Goal: Use online tool/utility: Utilize a website feature to perform a specific function

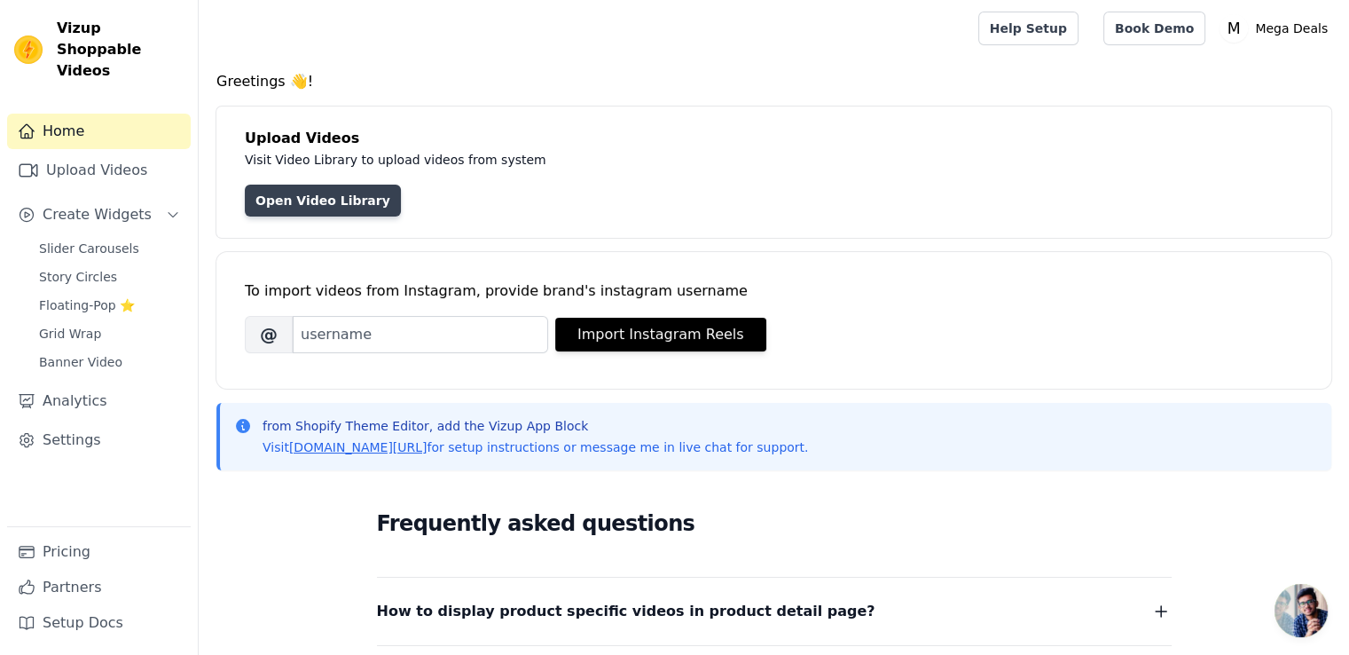
click at [322, 204] on link "Open Video Library" at bounding box center [323, 200] width 156 height 32
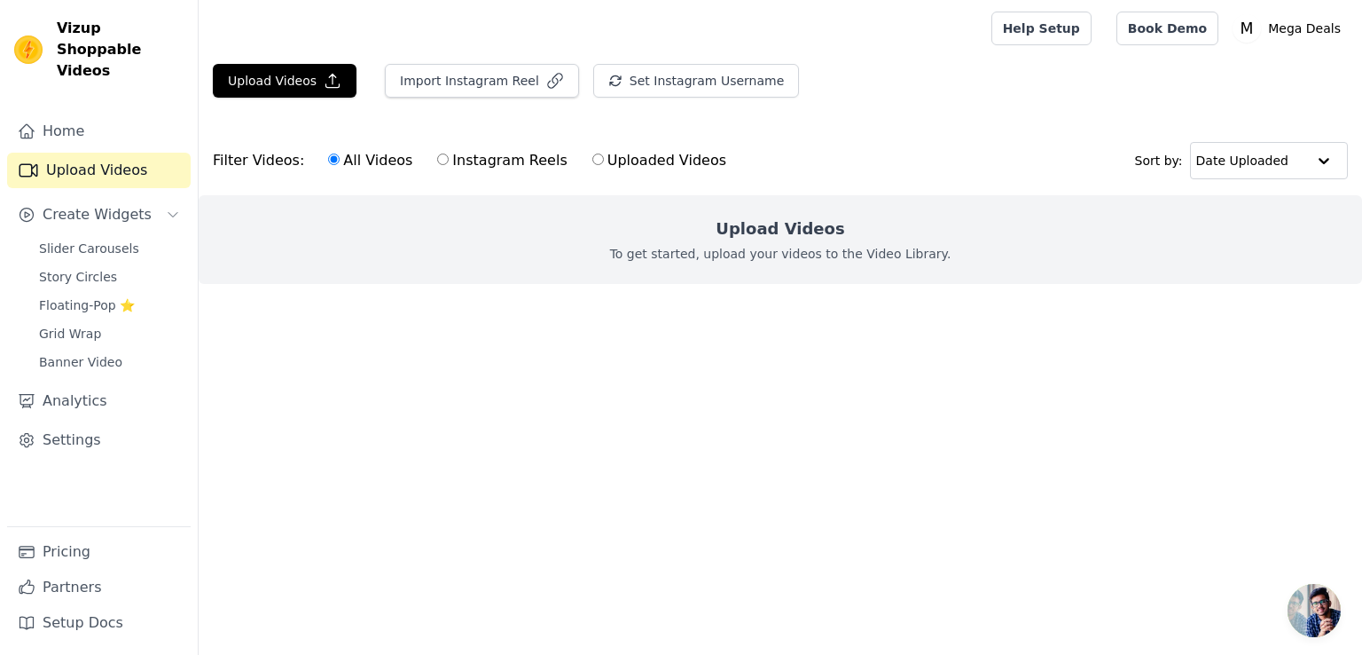
click at [482, 164] on label "Instagram Reels" at bounding box center [501, 160] width 131 height 23
click at [449, 164] on input "Instagram Reels" at bounding box center [443, 159] width 12 height 12
radio input "true"
click at [383, 158] on label "All Videos" at bounding box center [370, 160] width 86 height 23
click at [340, 158] on input "All Videos" at bounding box center [334, 159] width 12 height 12
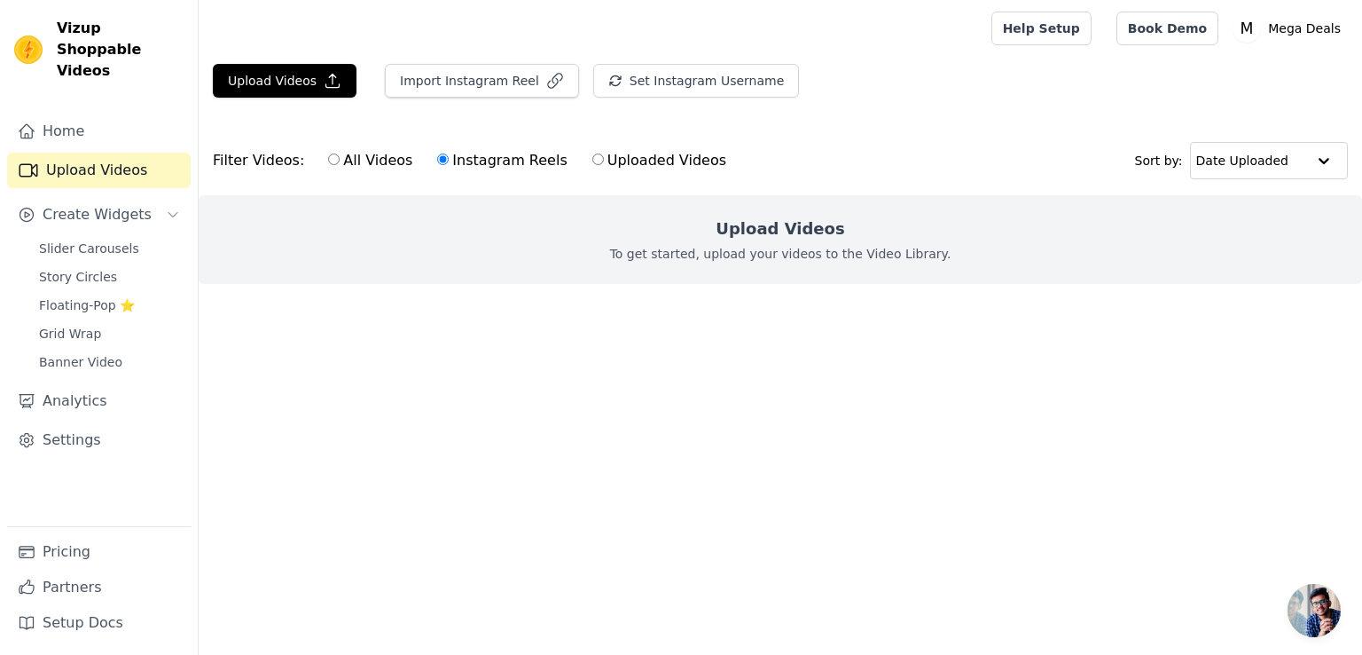
radio input "true"
click at [687, 90] on button "Set Instagram Username" at bounding box center [696, 81] width 206 height 34
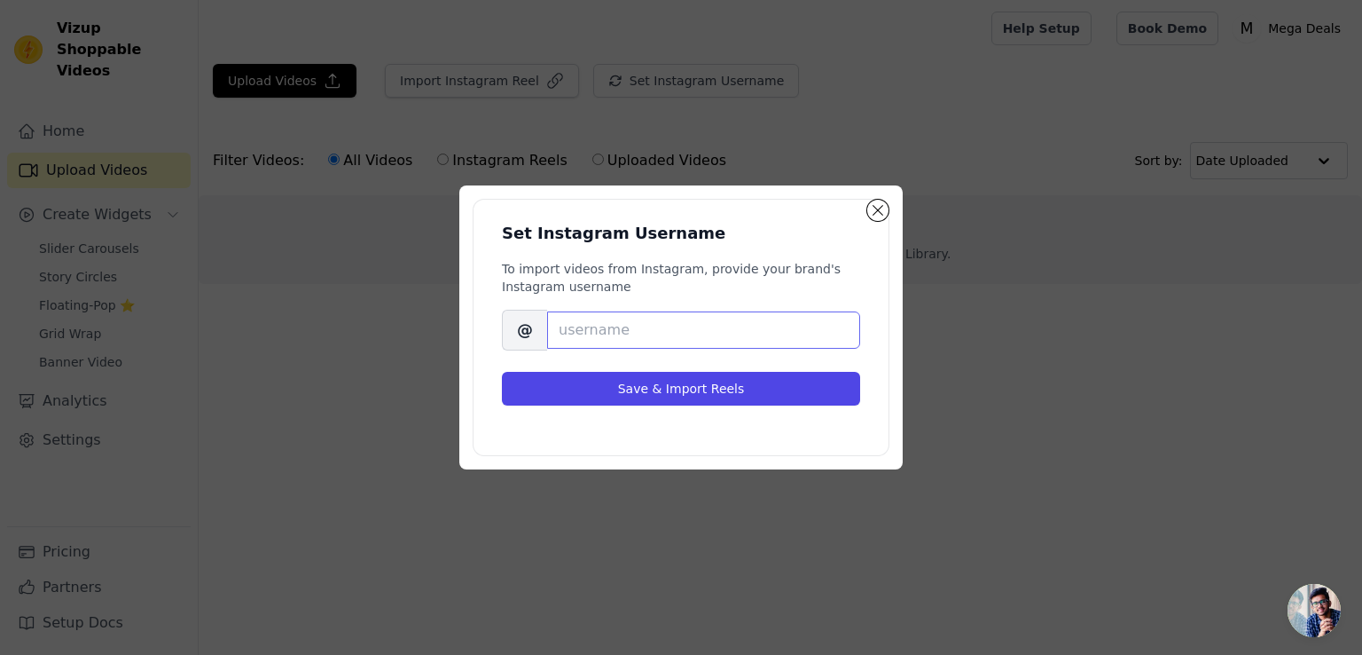
click at [571, 339] on input "Brand's Instagram Username" at bounding box center [703, 329] width 313 height 37
click at [571, 333] on input "megaDeals" at bounding box center [703, 329] width 313 height 37
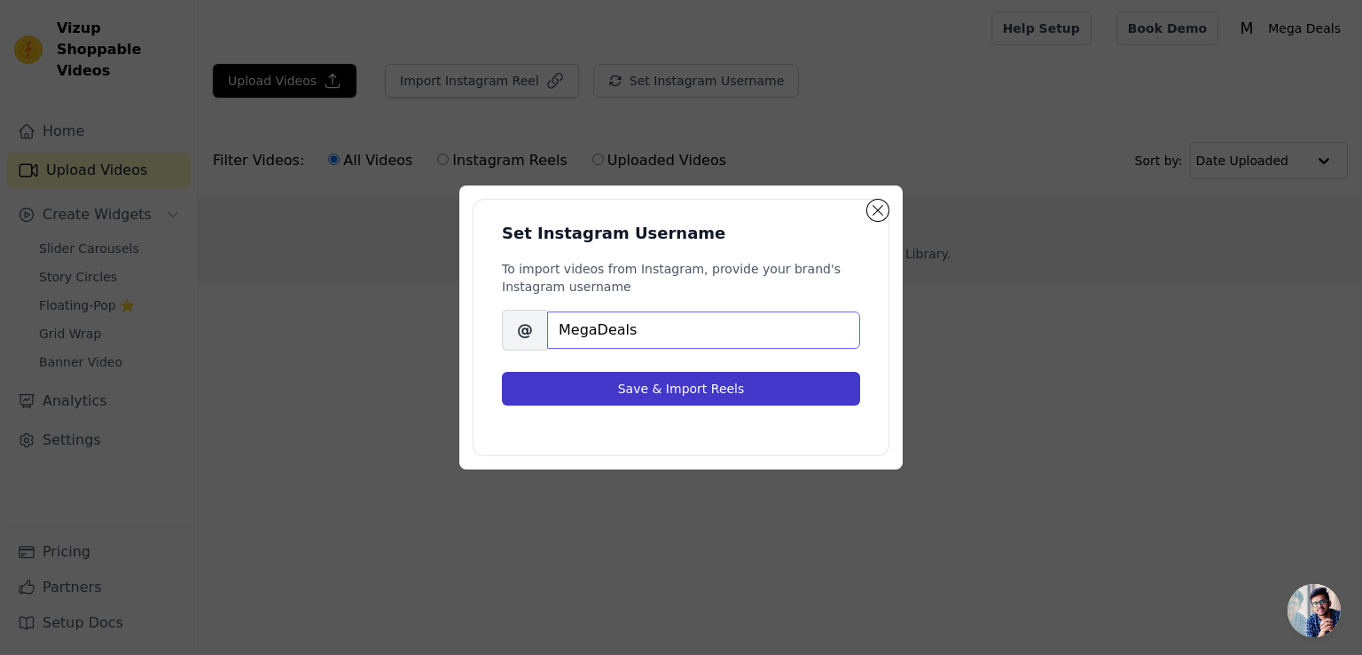
type input "MegaDeals"
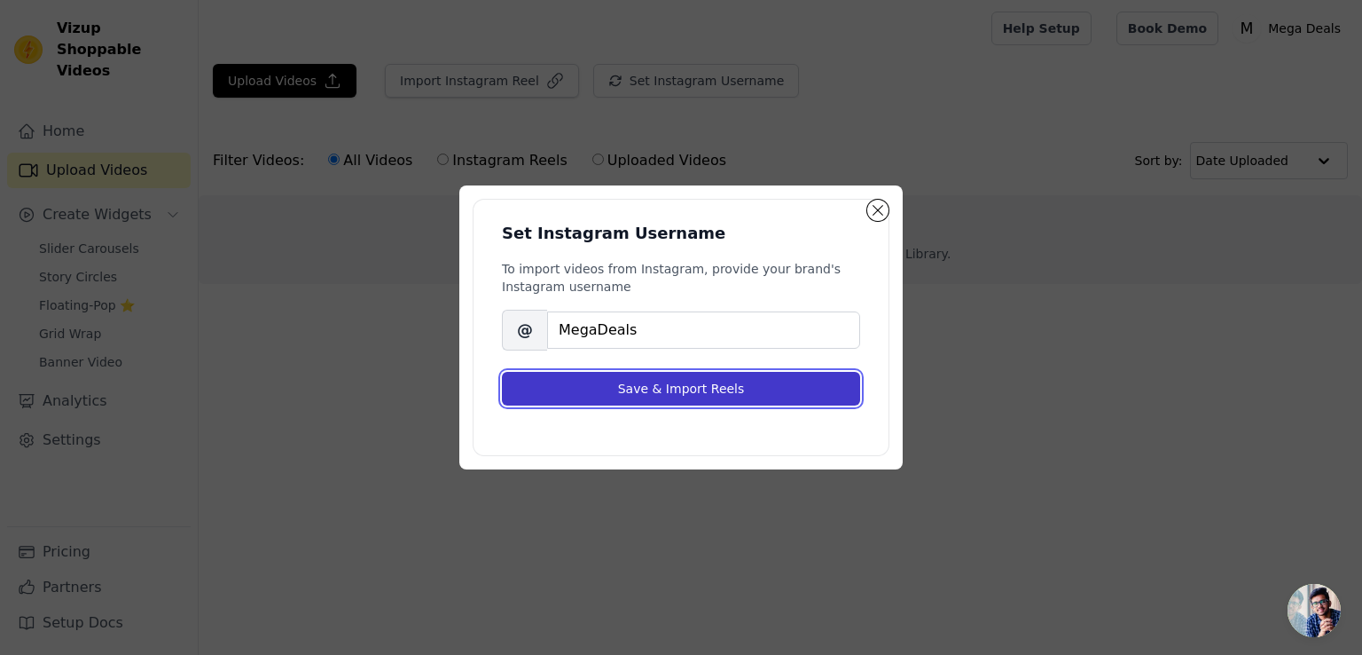
click at [600, 382] on button "Save & Import Reels" at bounding box center [681, 389] width 358 height 34
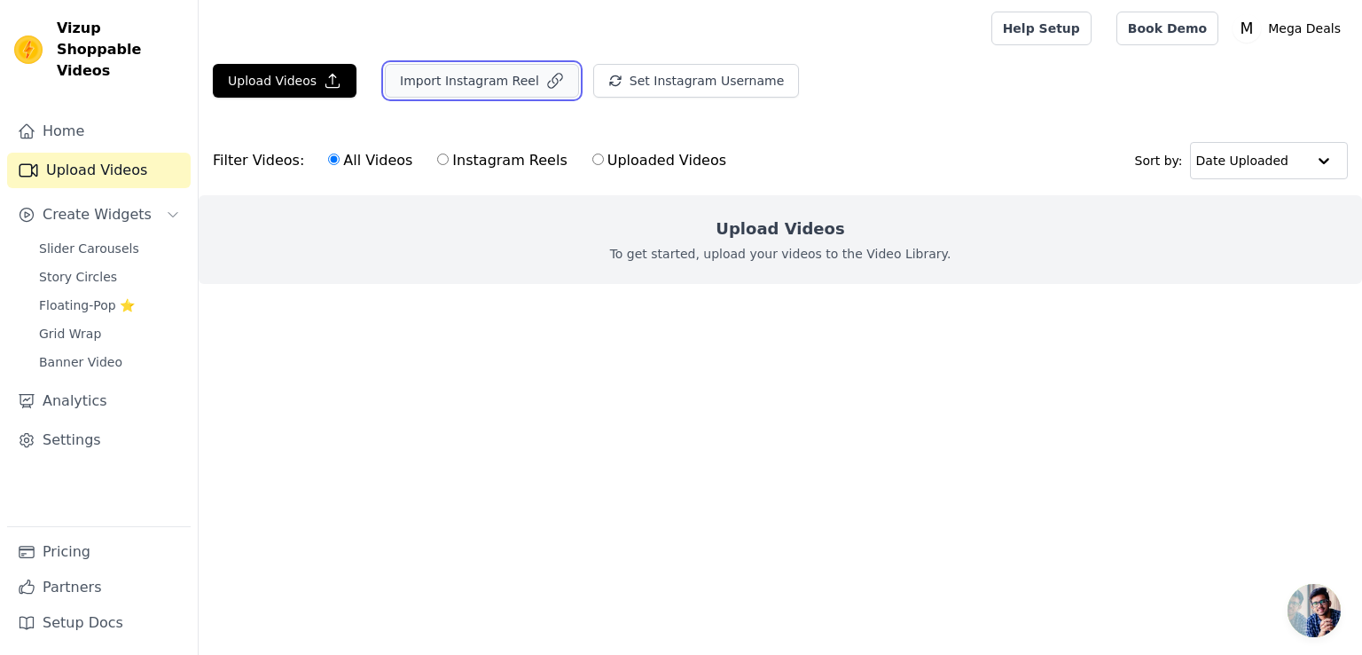
click at [545, 82] on button "Import Instagram Reel" at bounding box center [482, 81] width 194 height 34
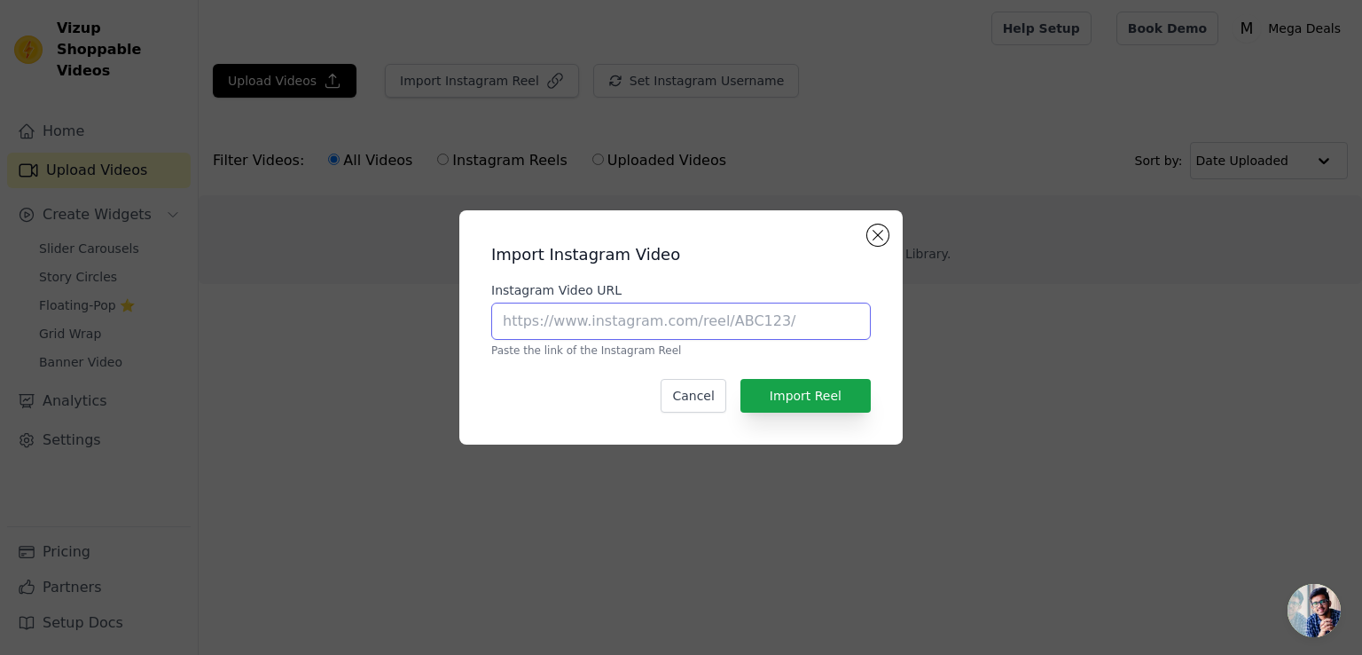
click at [741, 325] on input "Instagram Video URL" at bounding box center [681, 320] width 380 height 37
paste input "https://www.instagram.com/reel/ClB5CgjIwKX/"
type input "https://www.instagram.com/reel/ClB5CgjIwKX/"
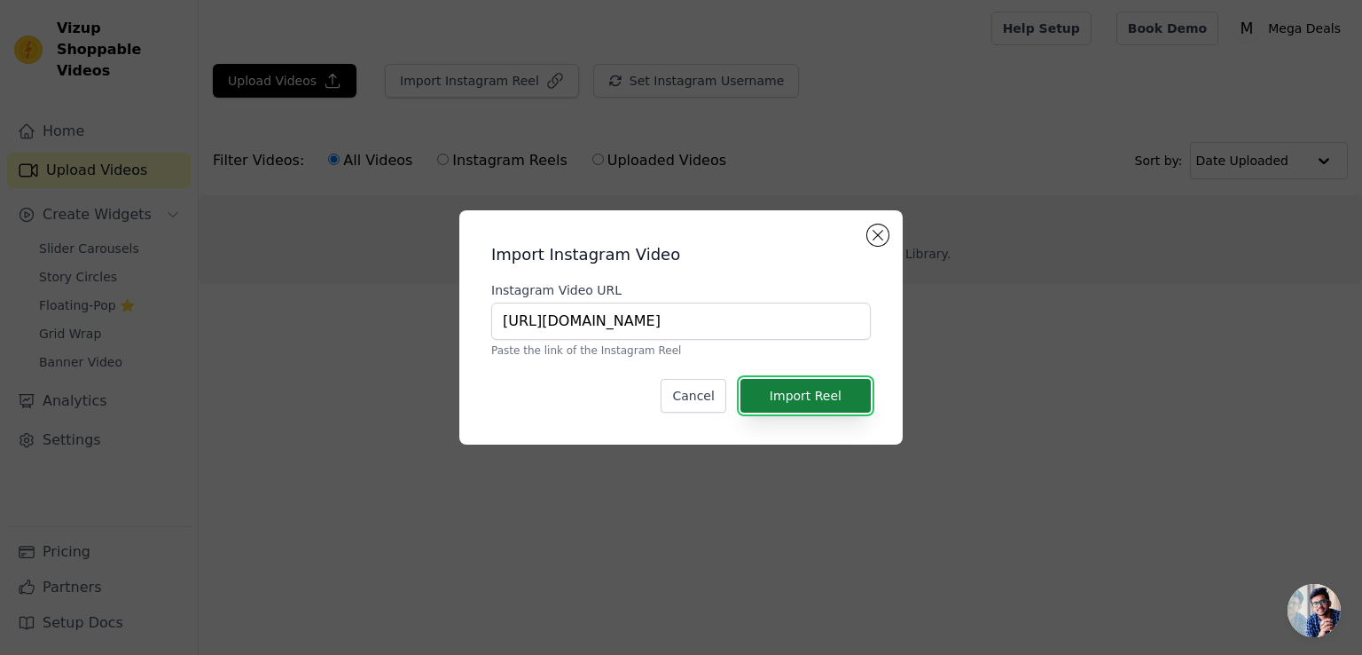
click at [839, 399] on button "Import Reel" at bounding box center [806, 396] width 130 height 34
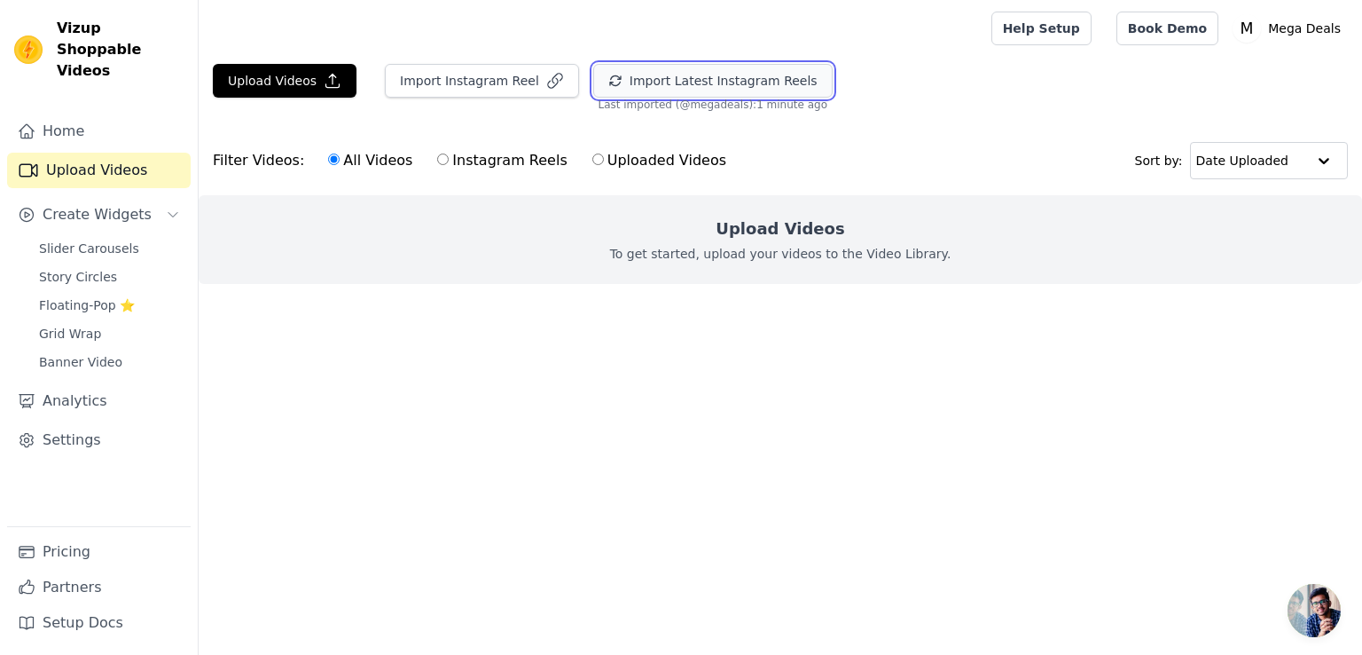
click at [608, 82] on icon "button" at bounding box center [615, 81] width 14 height 14
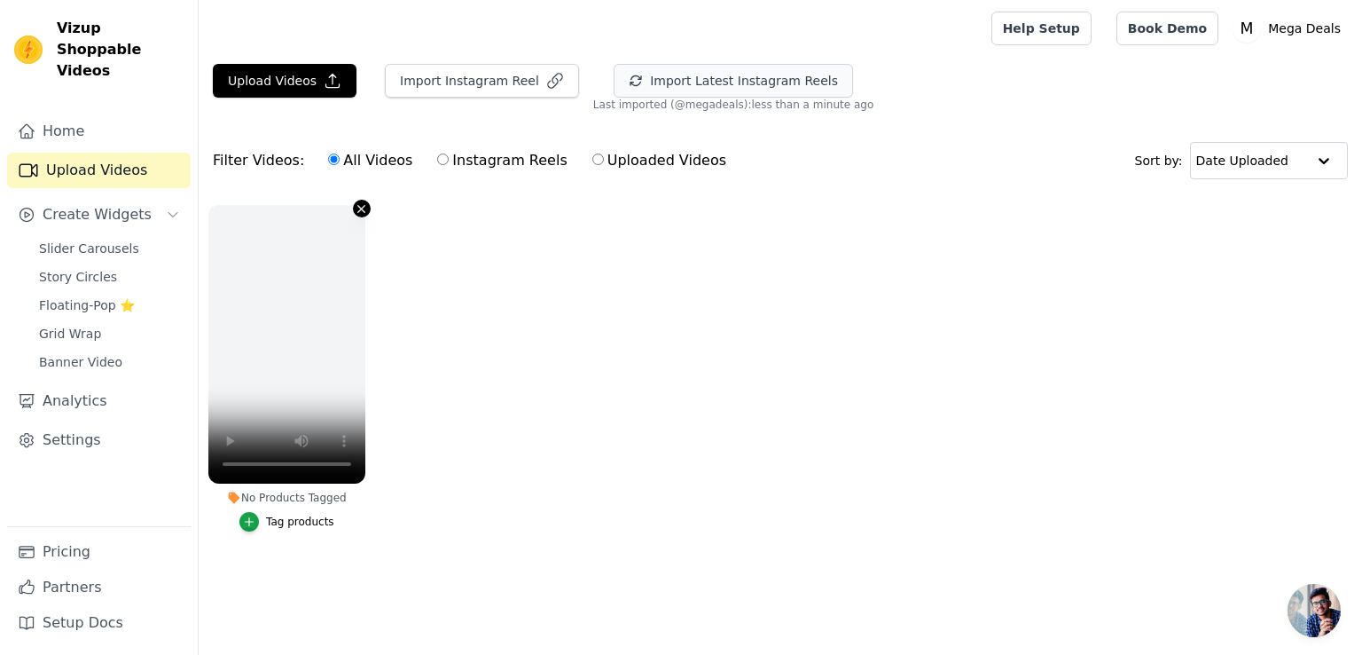
click at [360, 207] on icon "button" at bounding box center [361, 208] width 7 height 7
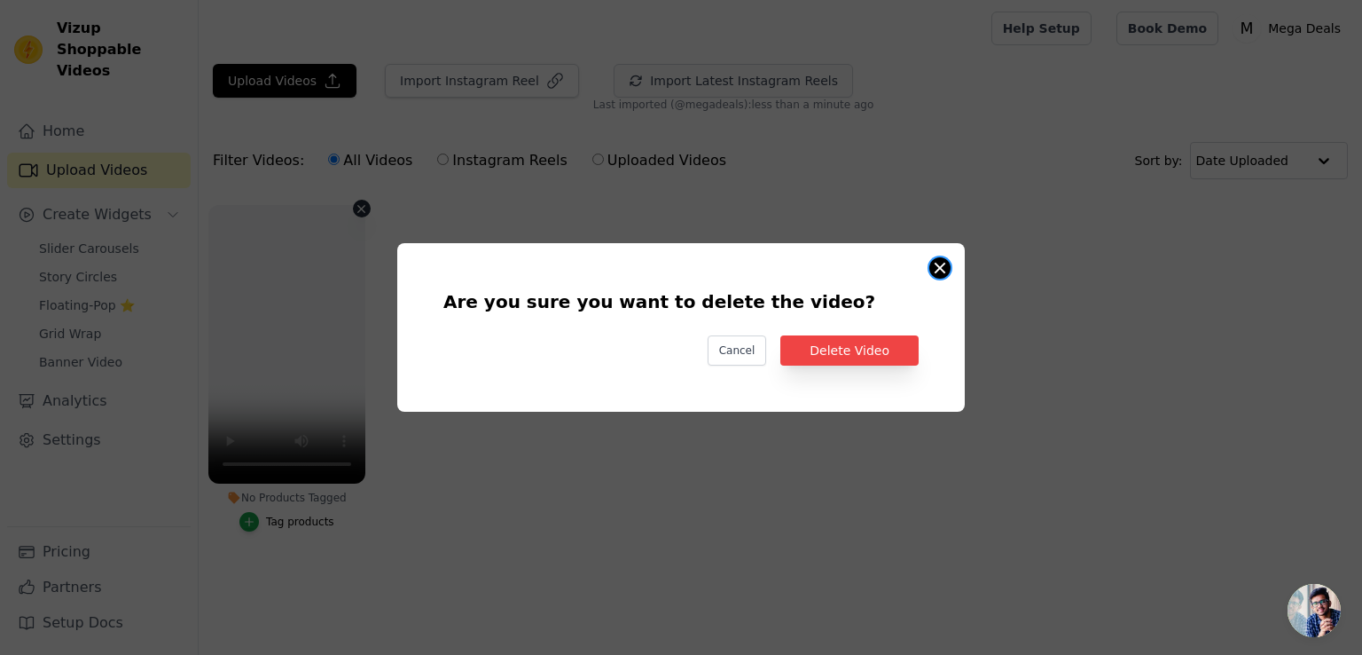
click at [940, 264] on button "Are you sure you want to delete the video? Cancel Delete Video No Products Tagg…" at bounding box center [940, 267] width 21 height 21
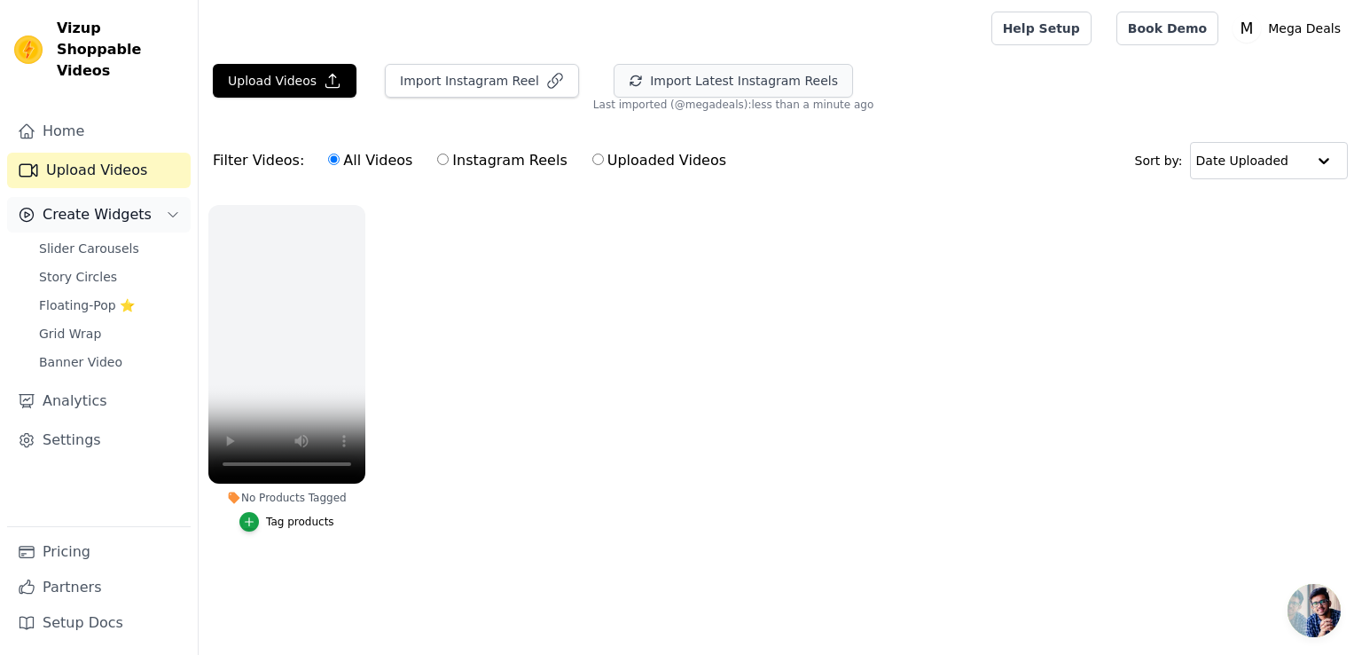
click at [106, 204] on span "Create Widgets" at bounding box center [97, 214] width 109 height 21
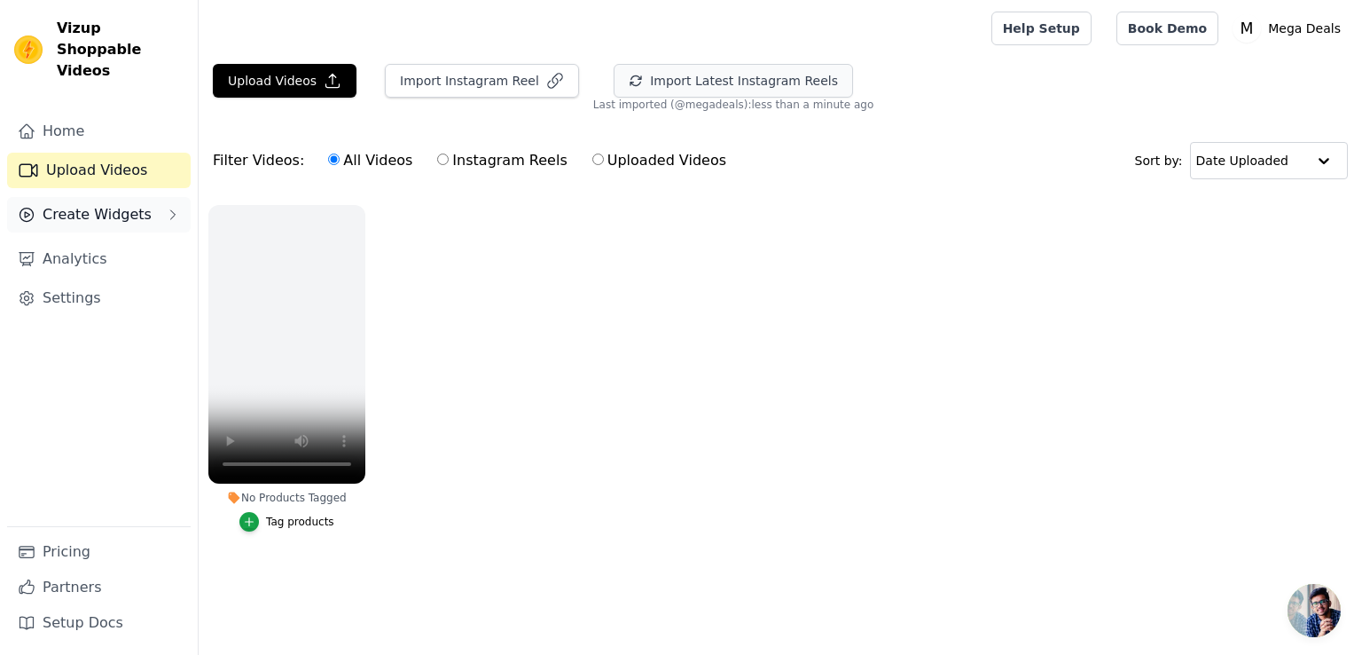
click at [106, 204] on span "Create Widgets" at bounding box center [97, 214] width 109 height 21
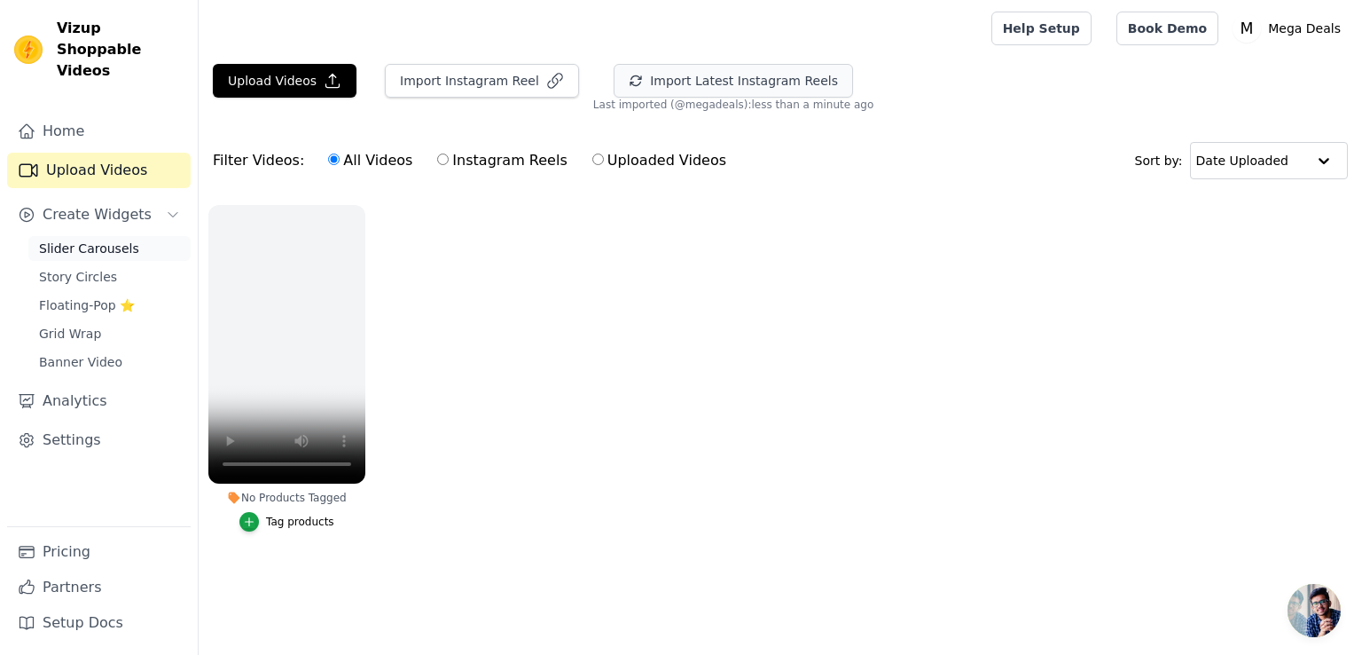
click at [99, 239] on span "Slider Carousels" at bounding box center [89, 248] width 100 height 18
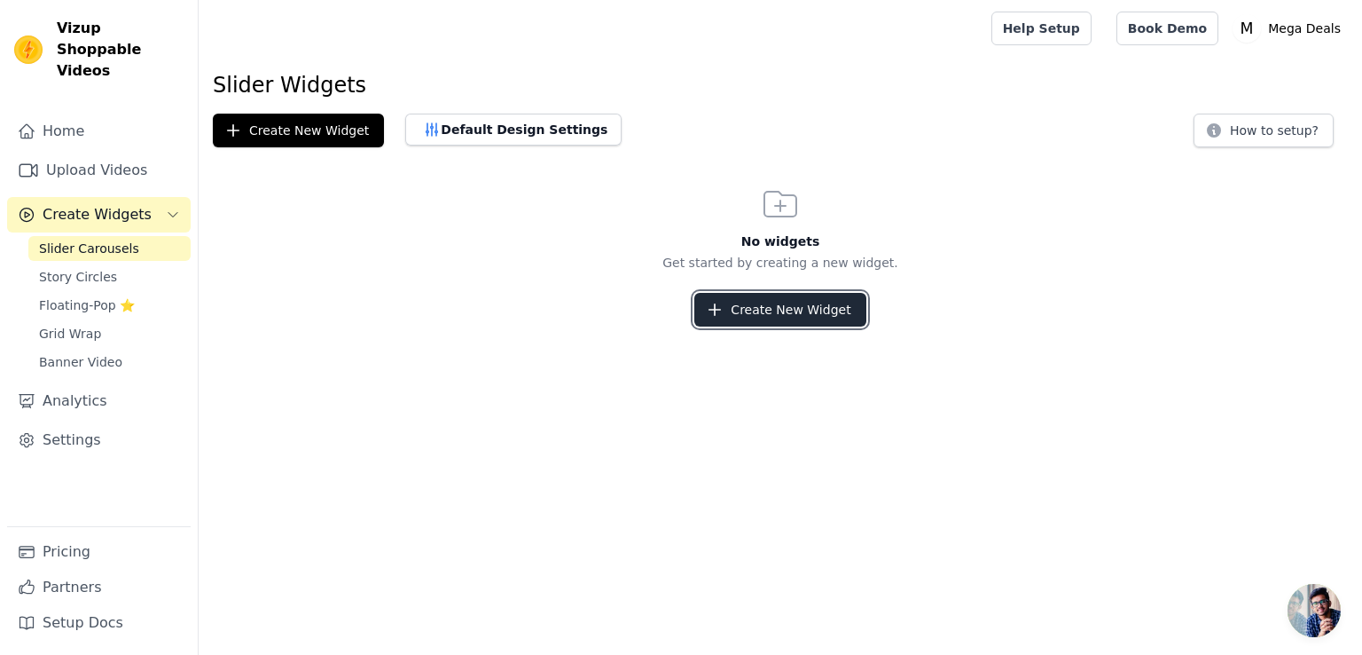
click at [811, 316] on button "Create New Widget" at bounding box center [779, 310] width 171 height 34
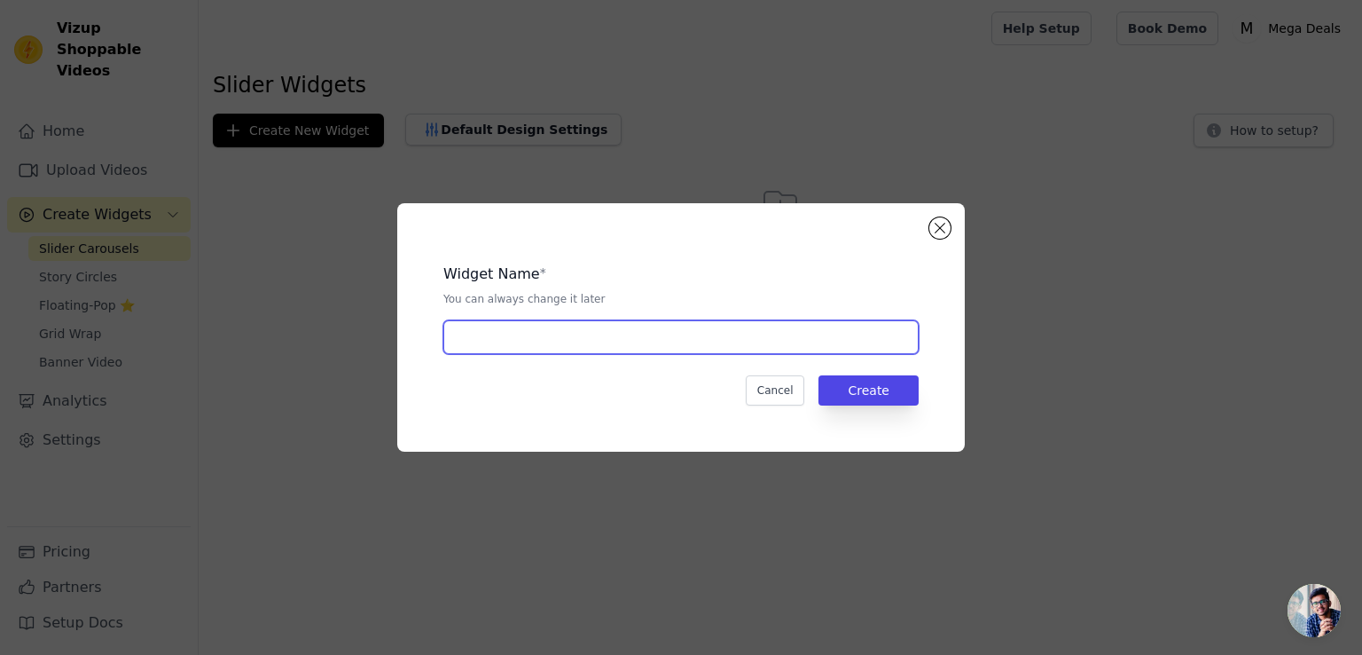
click at [704, 349] on input "text" at bounding box center [680, 337] width 475 height 34
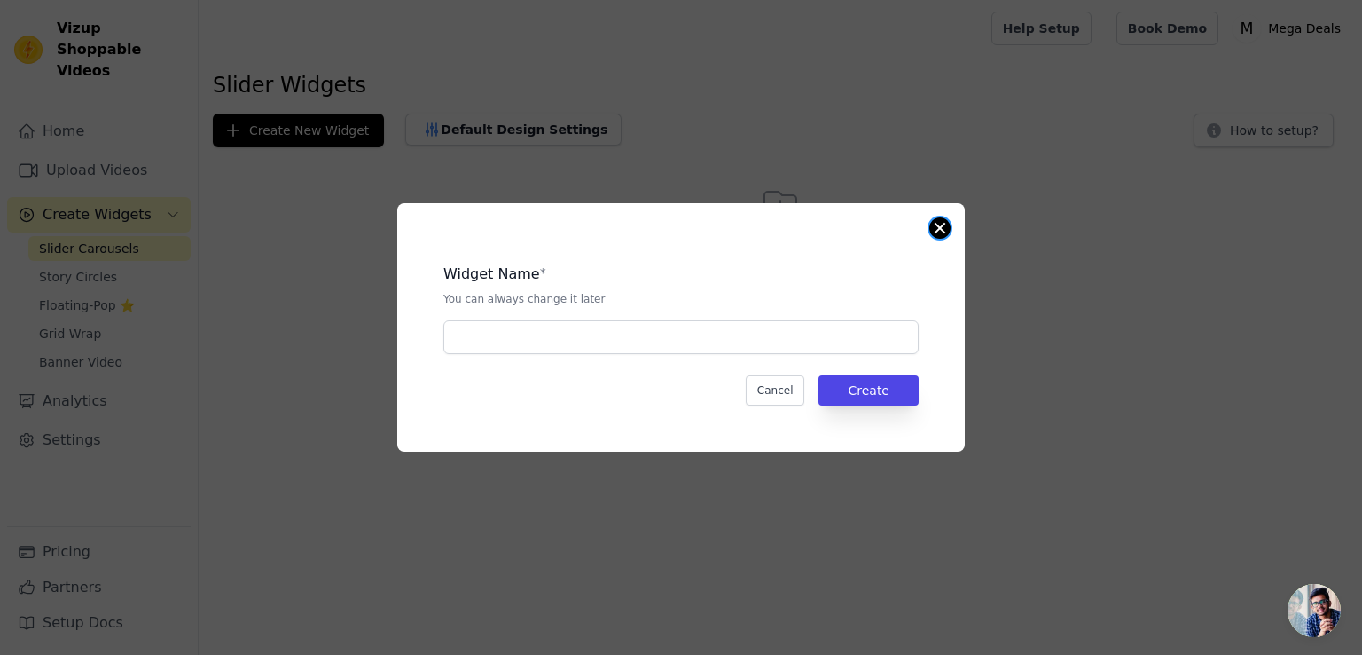
click at [945, 236] on button "Close modal" at bounding box center [940, 227] width 21 height 21
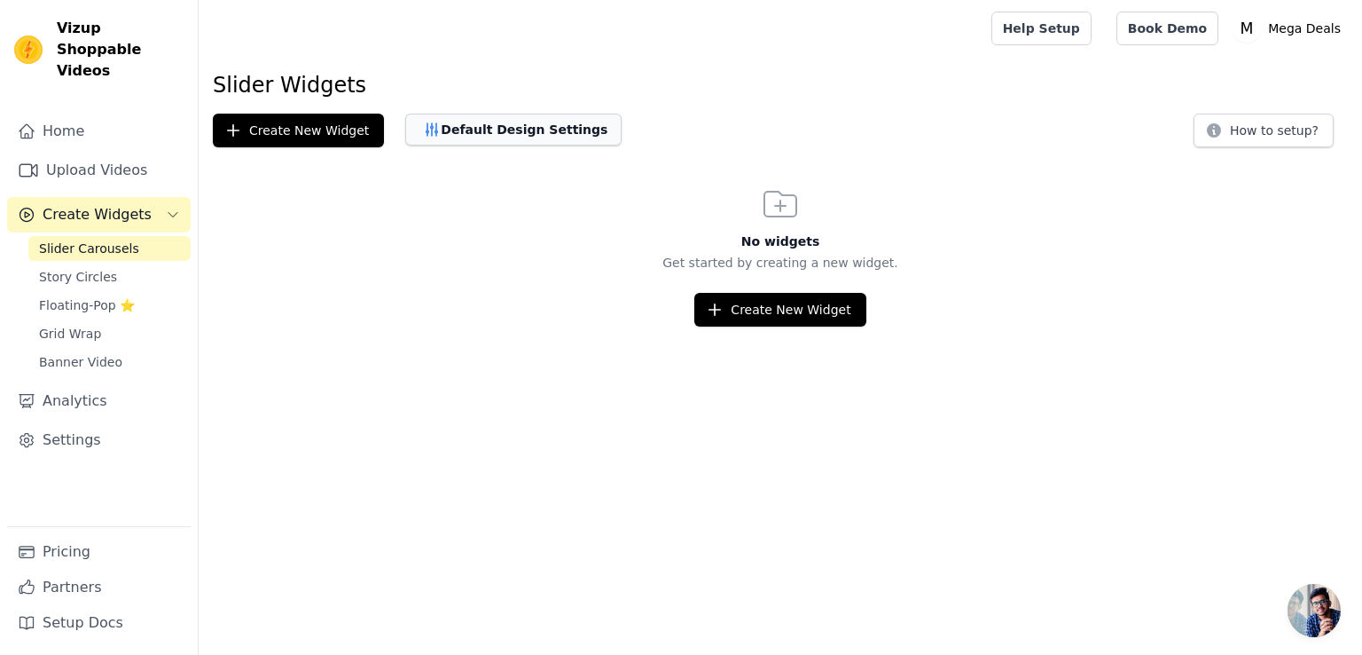
click at [488, 139] on button "Default Design Settings" at bounding box center [513, 130] width 216 height 32
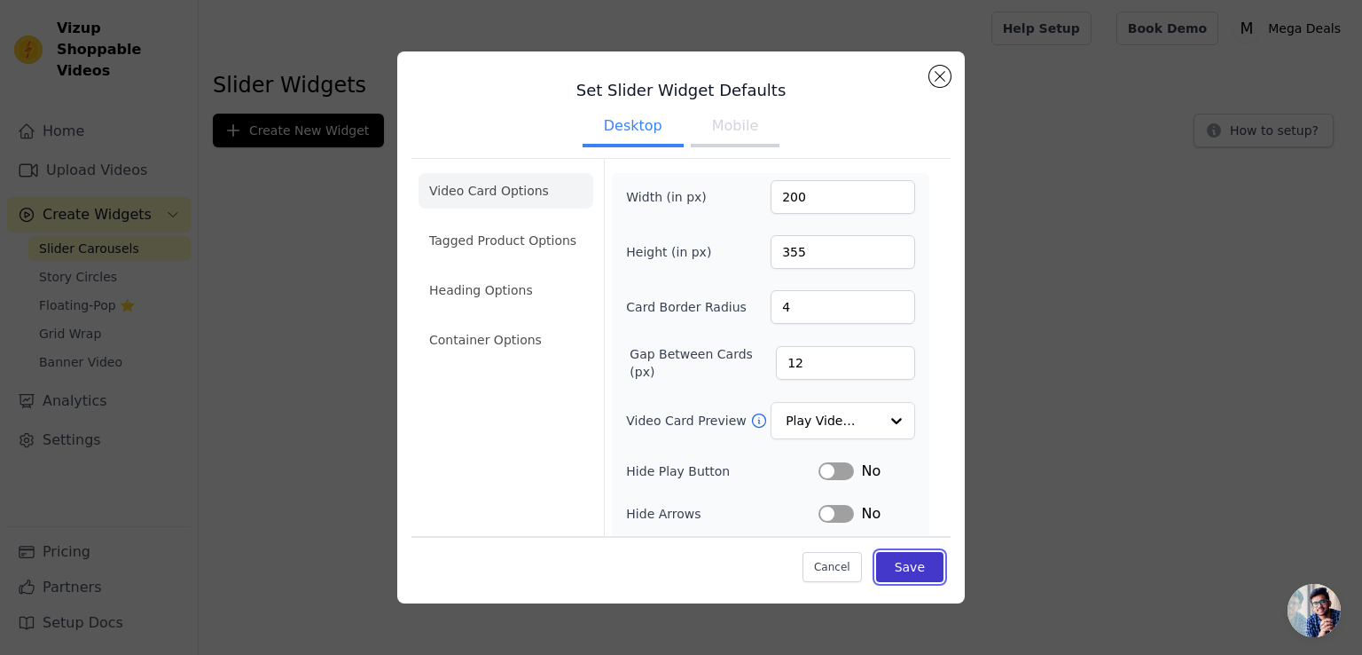
click at [920, 561] on button "Save" at bounding box center [909, 567] width 67 height 30
click at [282, 0] on html "Vizup Shoppable Videos Home Upload Videos Create Widgets Slider Carousels Story…" at bounding box center [681, 0] width 1362 height 0
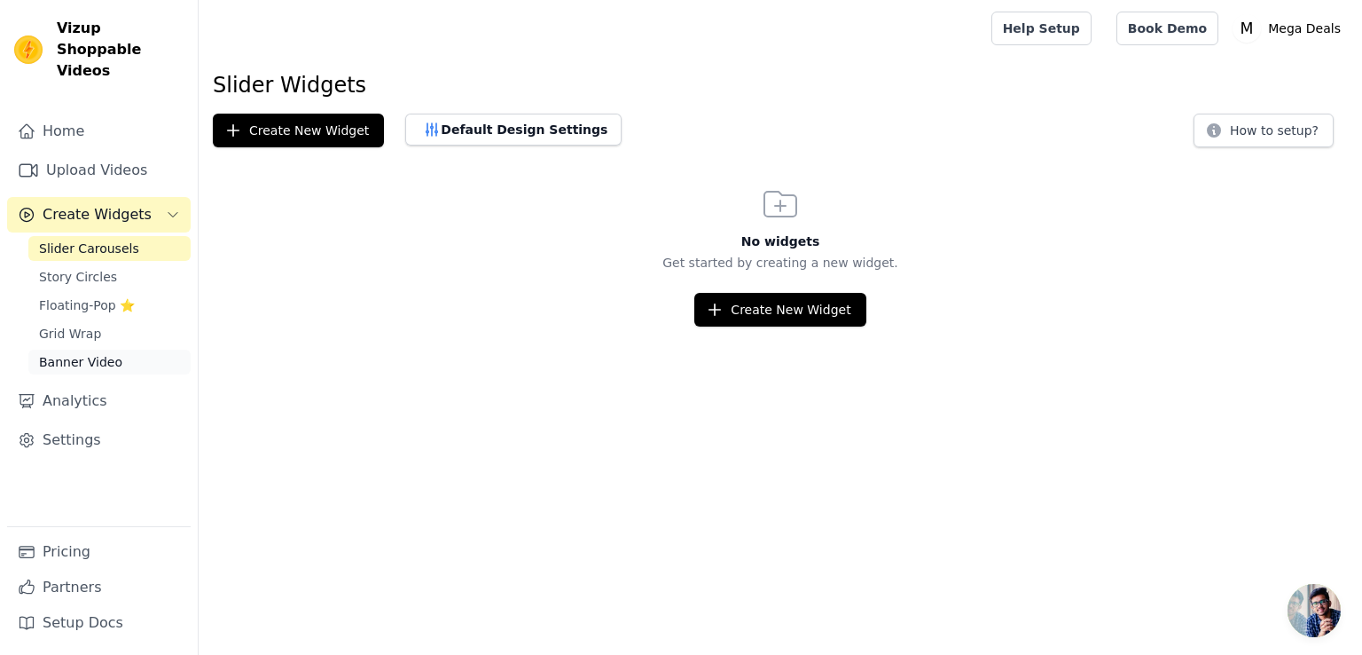
click at [80, 353] on span "Banner Video" at bounding box center [80, 362] width 83 height 18
